Goal: Task Accomplishment & Management: Use online tool/utility

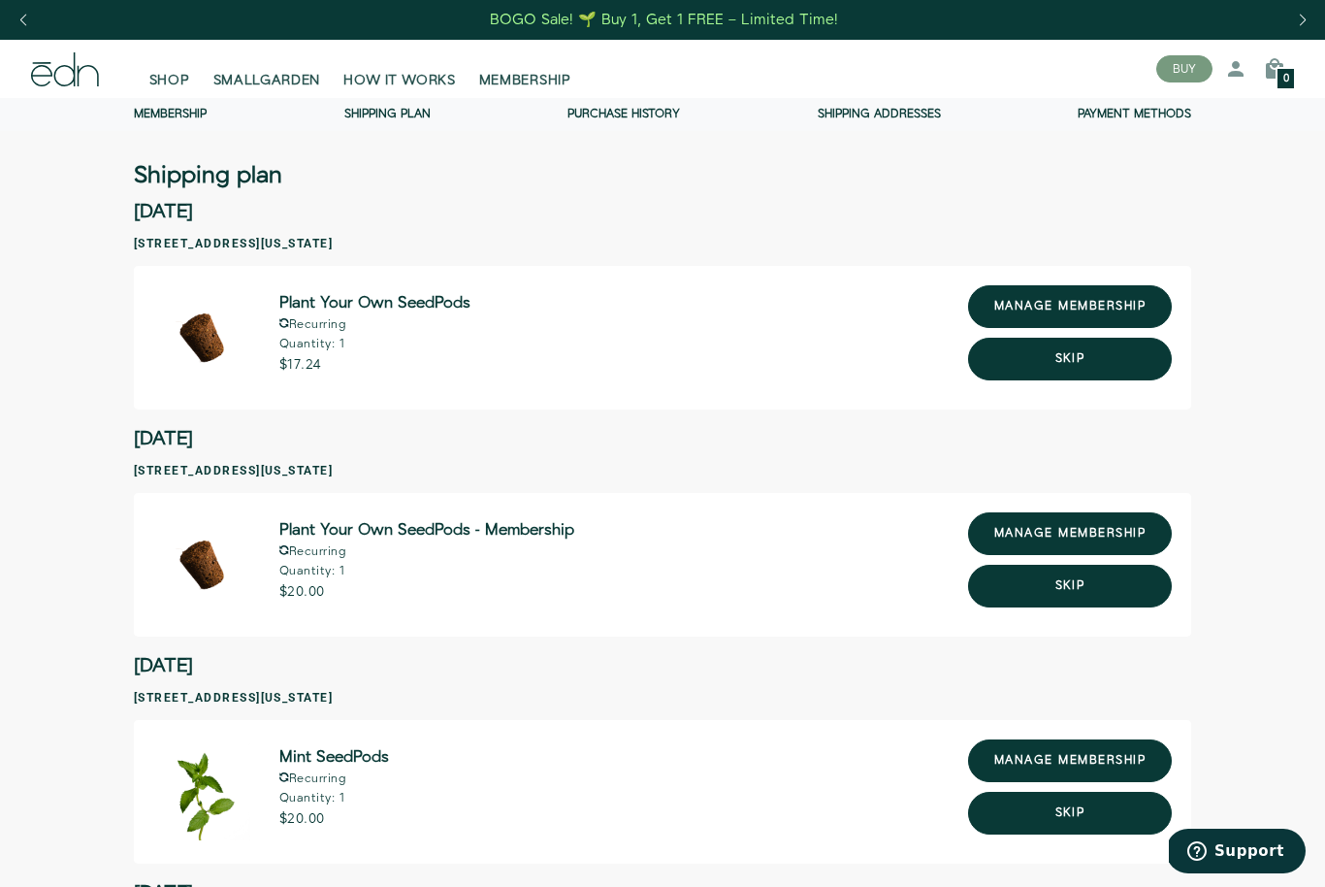
click at [1085, 353] on button "Skip" at bounding box center [1070, 359] width 204 height 43
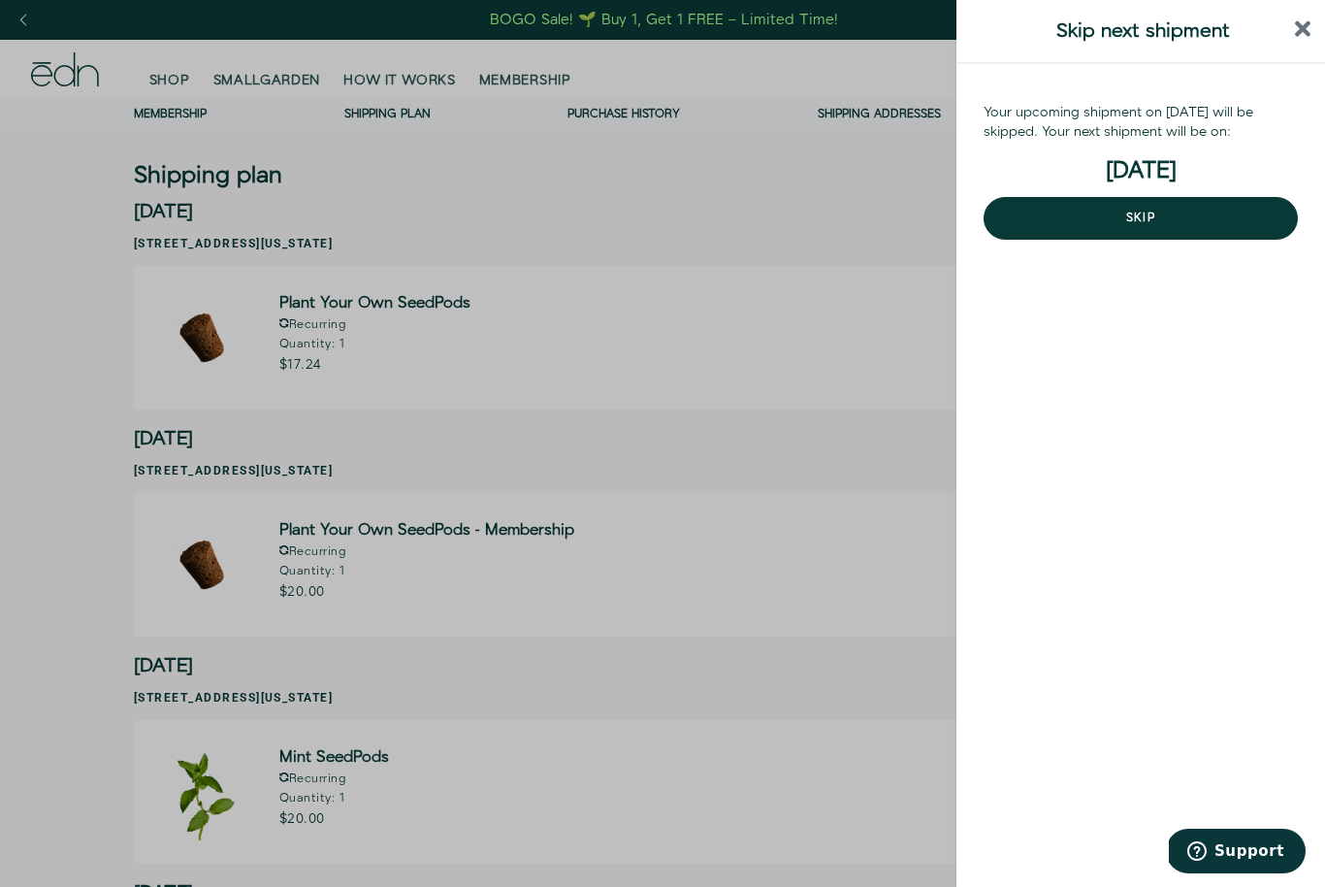
click at [1153, 210] on button "Skip" at bounding box center [1141, 218] width 314 height 43
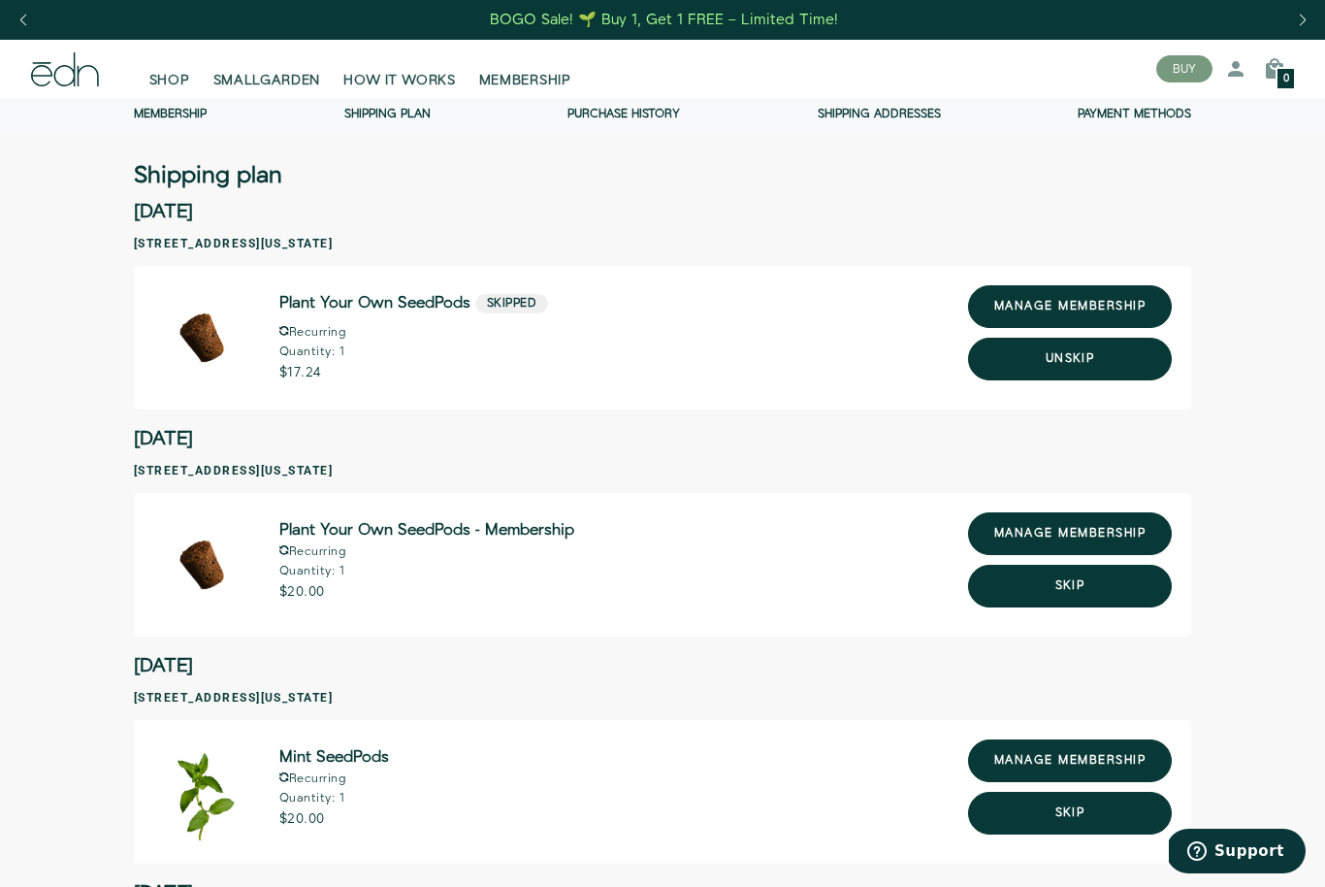
click at [1082, 580] on button "Skip" at bounding box center [1070, 586] width 204 height 43
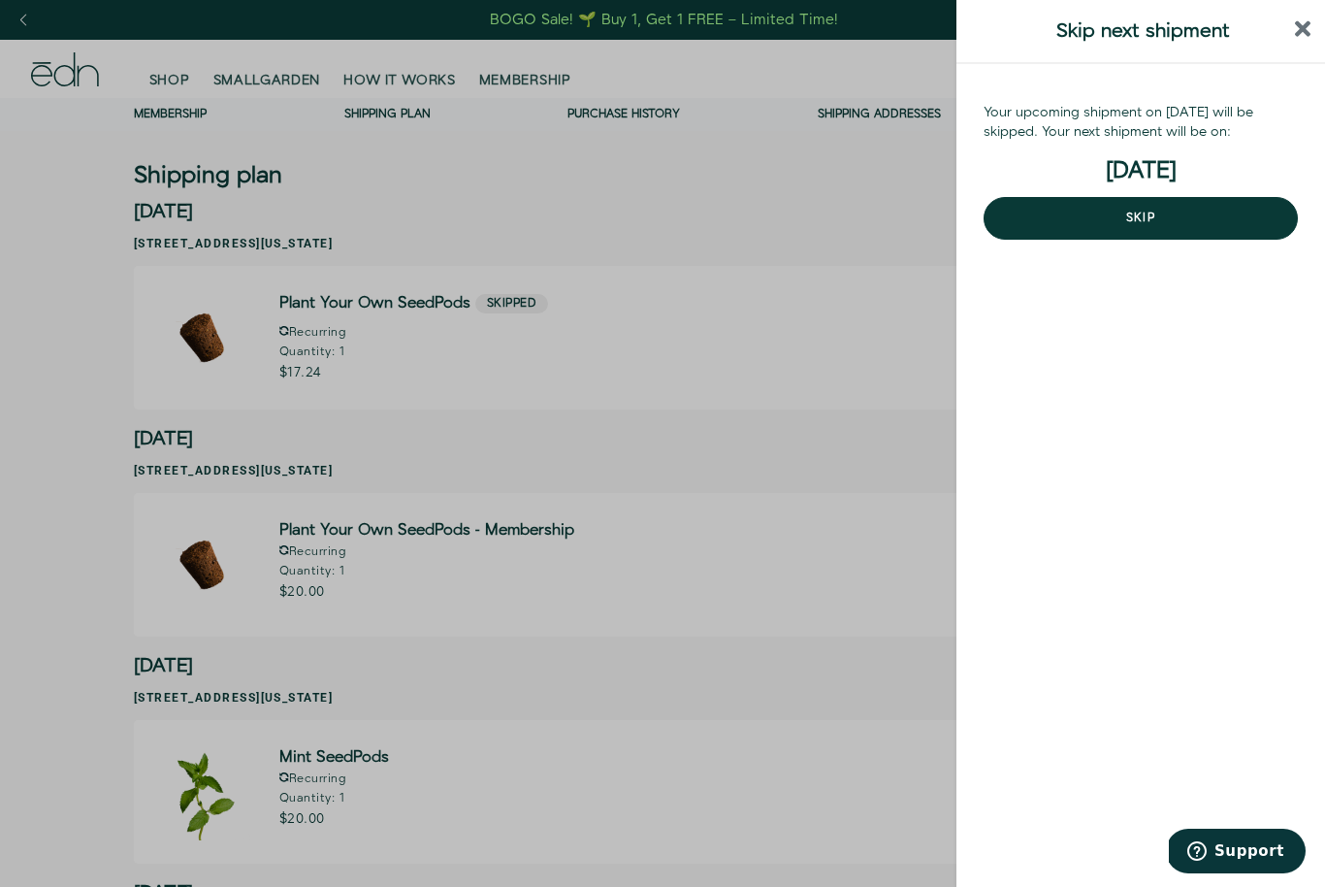
click at [1145, 221] on button "Skip" at bounding box center [1141, 218] width 314 height 43
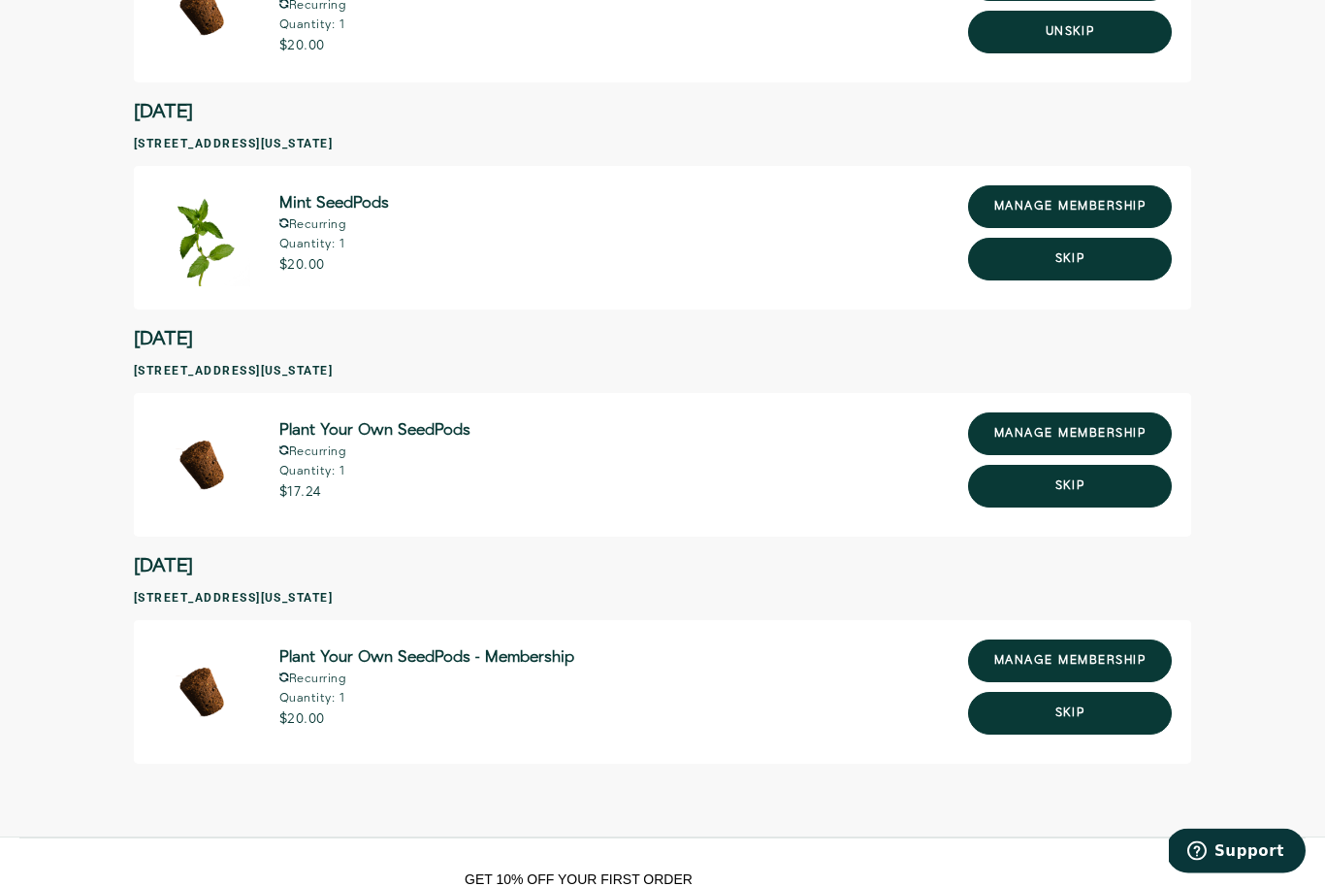
scroll to position [554, 0]
click at [1070, 715] on button "Skip" at bounding box center [1070, 713] width 204 height 43
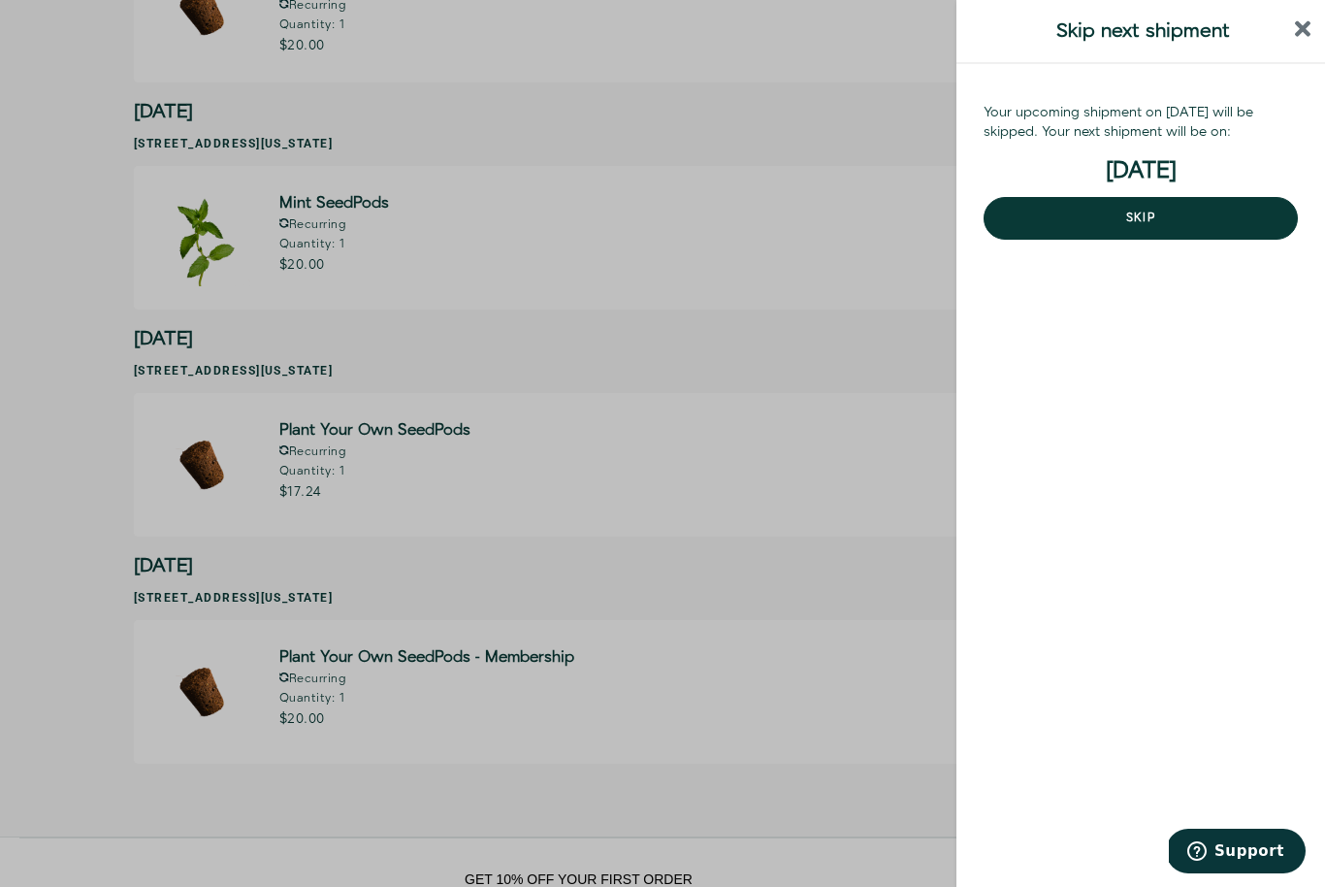
click at [1157, 225] on button "Skip" at bounding box center [1141, 218] width 314 height 43
